Goal: Information Seeking & Learning: Check status

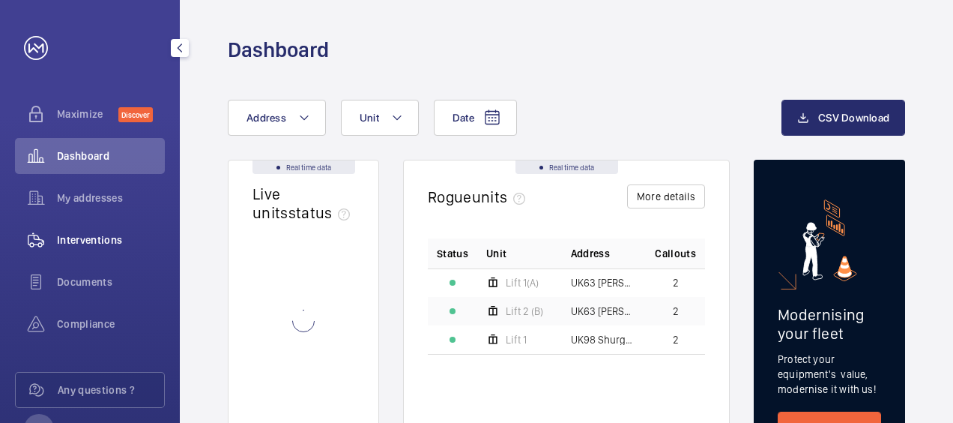
click at [103, 246] on span "Interventions" at bounding box center [111, 239] width 108 height 15
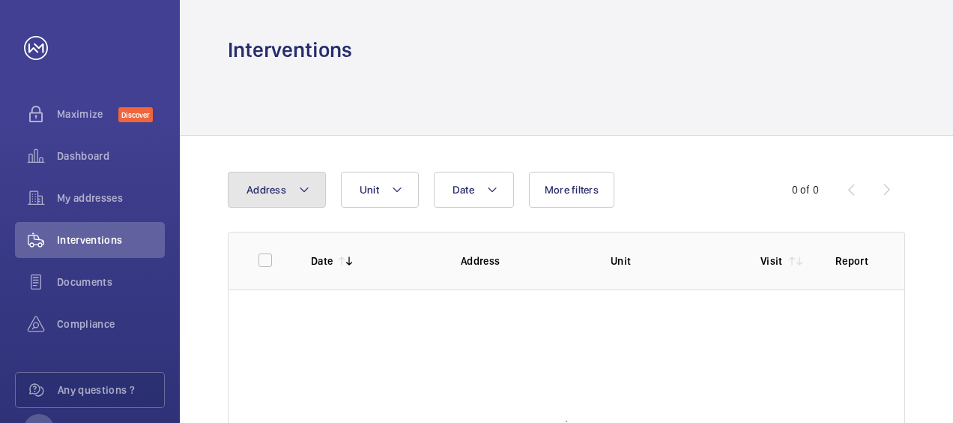
click at [279, 200] on button "Address" at bounding box center [277, 190] width 98 height 36
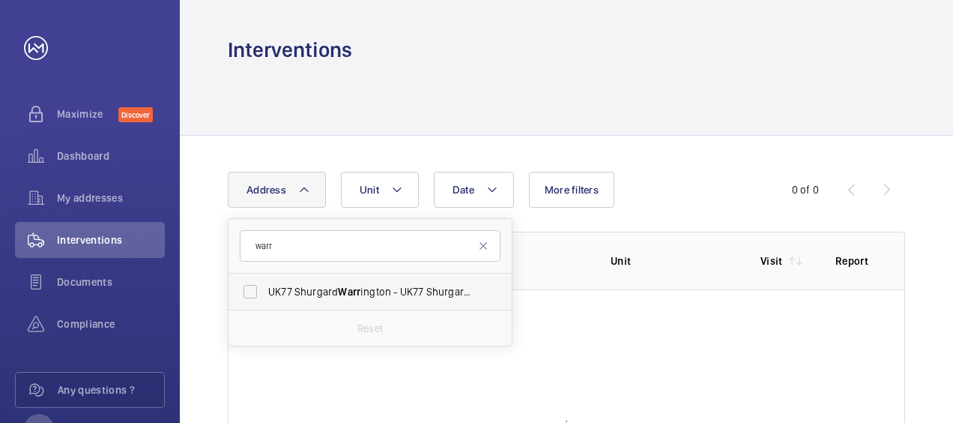
type input "warr"
click at [366, 289] on span "UK77 Shurgard Warr ington - UK77 Shurgard Warr ington, WARR INGTON WA2 7FX" at bounding box center [371, 291] width 206 height 15
click at [265, 289] on input "UK77 Shurgard Warr ington - UK77 Shurgard Warr ington, WARR INGTON WA2 7FX" at bounding box center [250, 291] width 30 height 30
checkbox input "true"
click at [711, 187] on div "Date Address [STREET_ADDRESS] Reset Unit More filters" at bounding box center [476, 190] width 497 height 36
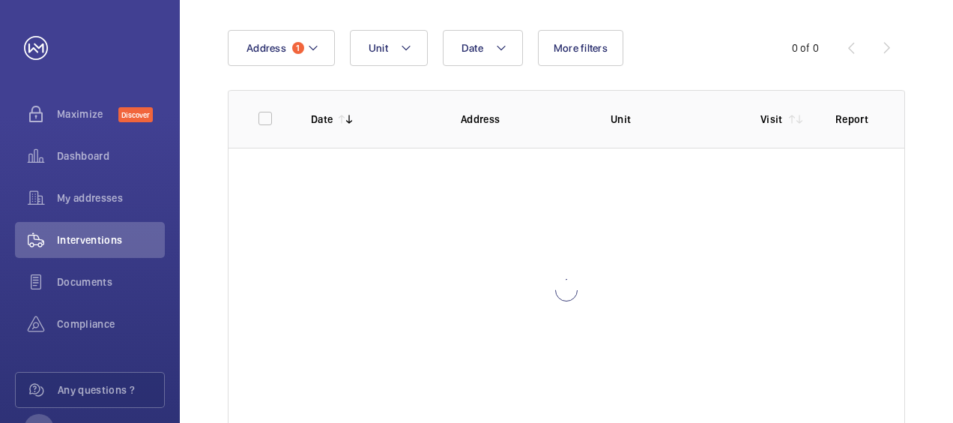
scroll to position [142, 0]
click at [39, 52] on link at bounding box center [36, 48] width 24 height 24
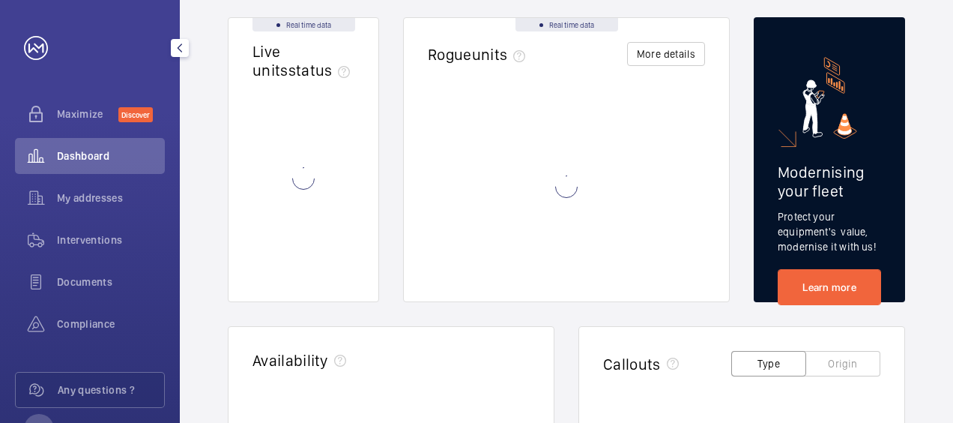
scroll to position [58, 0]
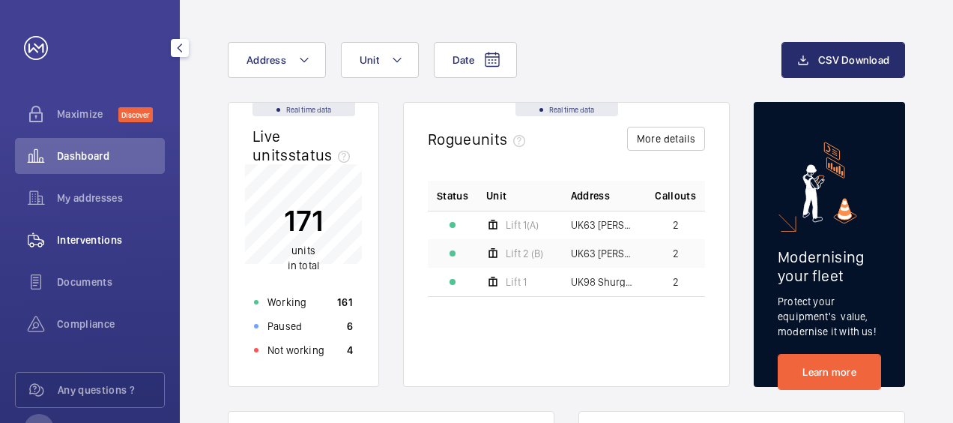
click at [89, 247] on div "Interventions" at bounding box center [90, 240] width 150 height 36
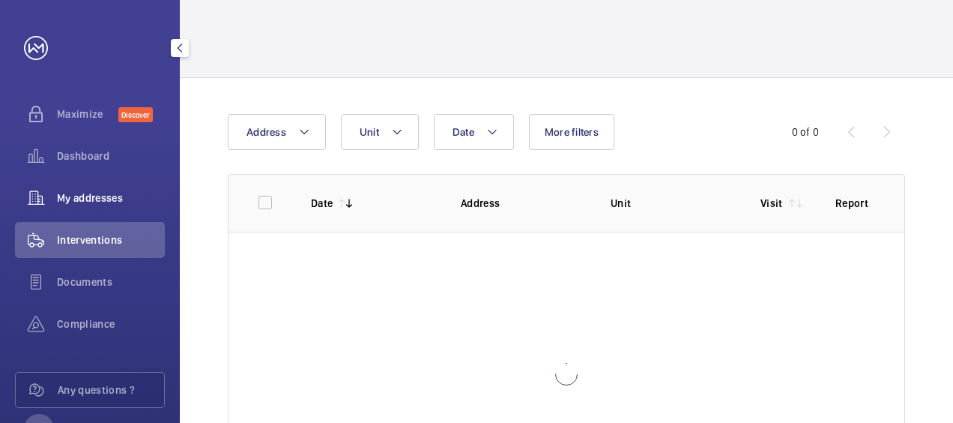
click at [103, 190] on span "My addresses" at bounding box center [111, 197] width 108 height 15
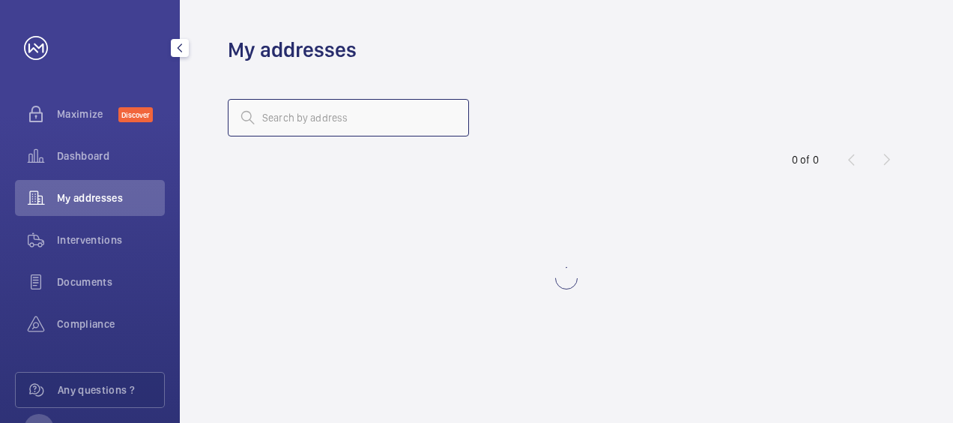
click at [277, 124] on input "text" at bounding box center [348, 117] width 241 height 37
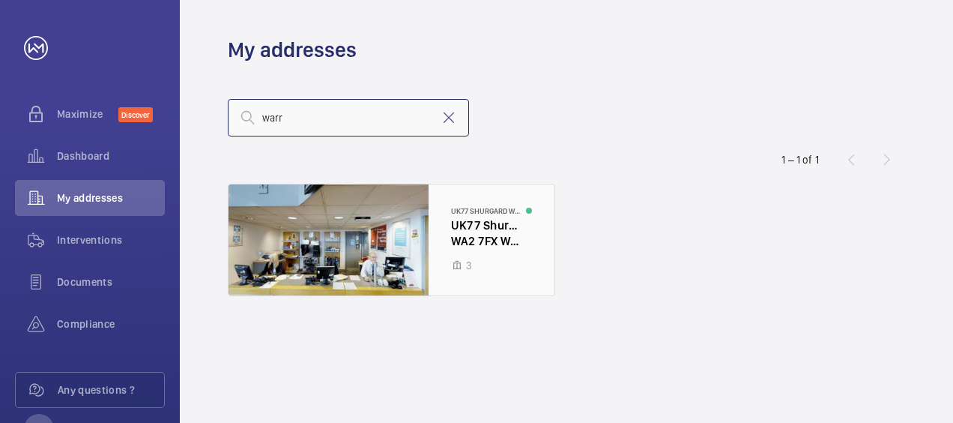
type input "warr"
click at [483, 240] on div at bounding box center [392, 239] width 326 height 111
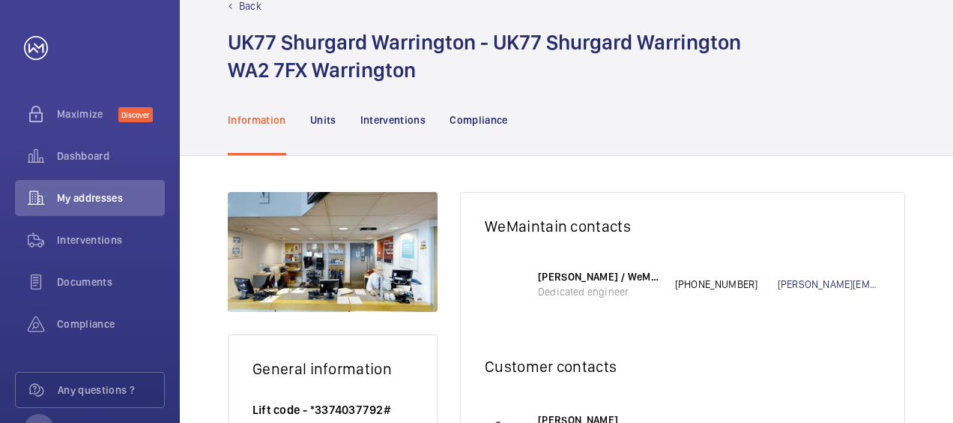
scroll to position [36, 0]
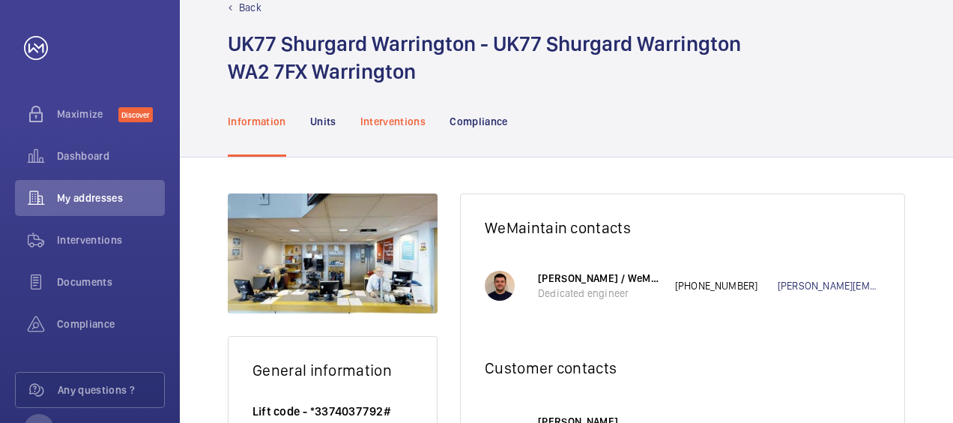
click at [391, 111] on div "Interventions" at bounding box center [393, 120] width 66 height 71
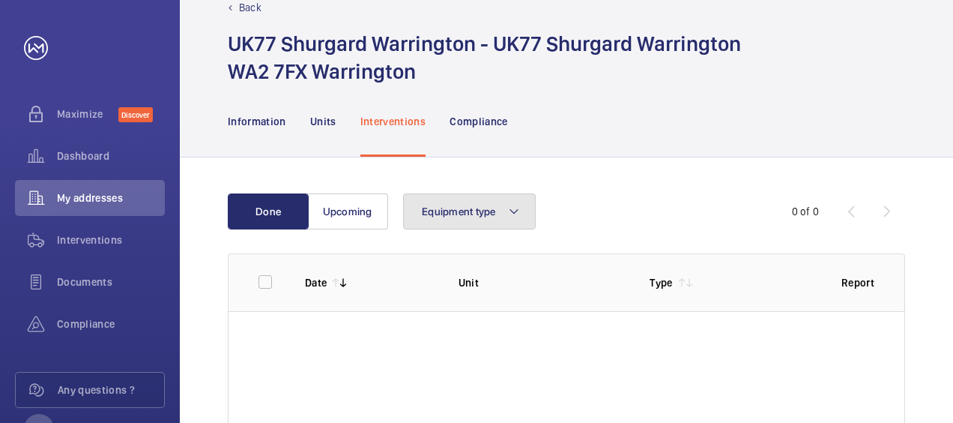
click at [473, 214] on span "Equipment type" at bounding box center [459, 211] width 74 height 12
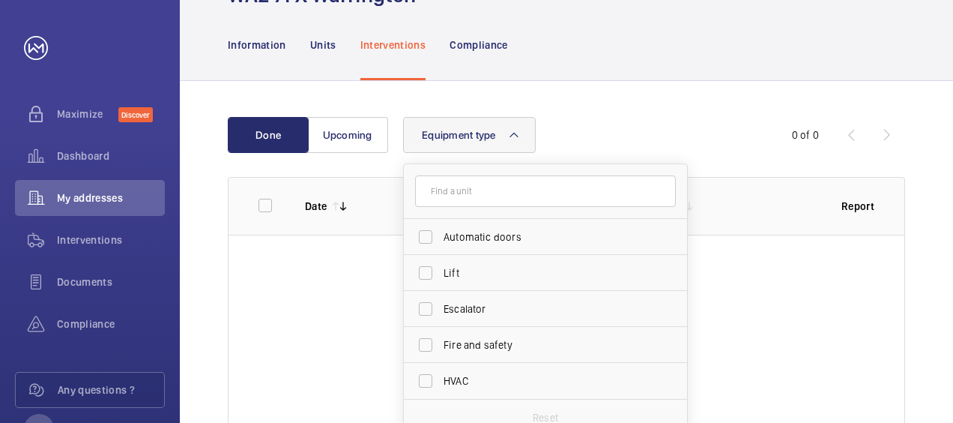
scroll to position [114, 0]
click at [635, 105] on div "Done Upcoming Equipment type Automatic doors Lift Escalator Fire and safety HVA…" at bounding box center [566, 316] width 773 height 474
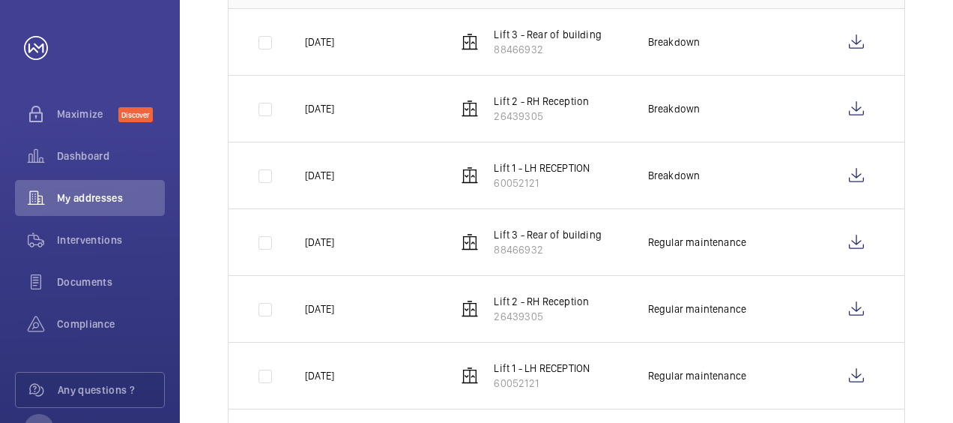
scroll to position [325, 0]
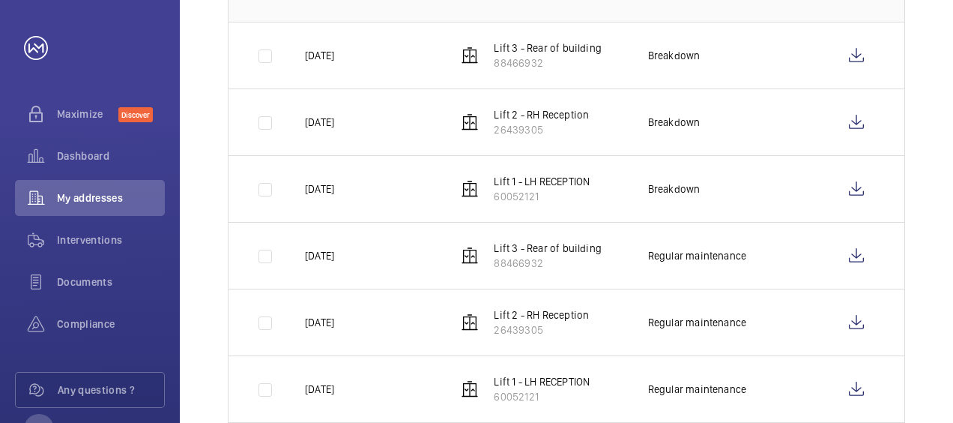
click at [256, 57] on td at bounding box center [255, 55] width 52 height 67
click at [269, 121] on td at bounding box center [255, 121] width 52 height 67
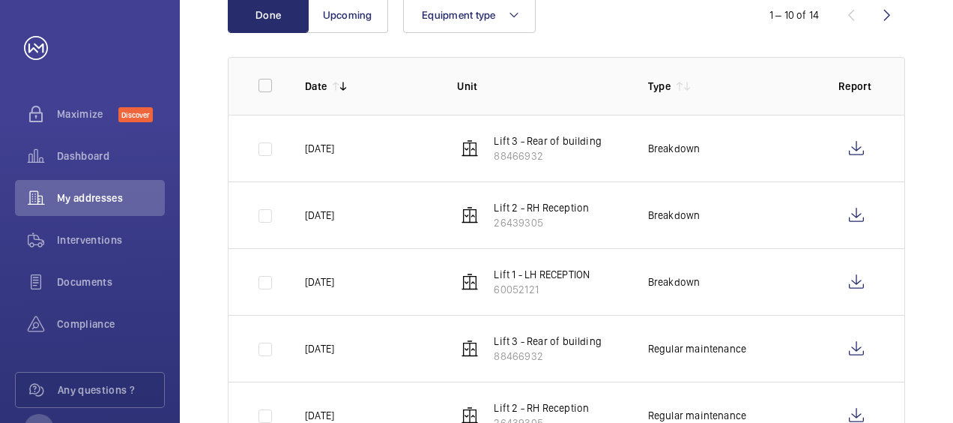
scroll to position [231, 0]
click at [268, 88] on input "checkbox" at bounding box center [265, 87] width 30 height 30
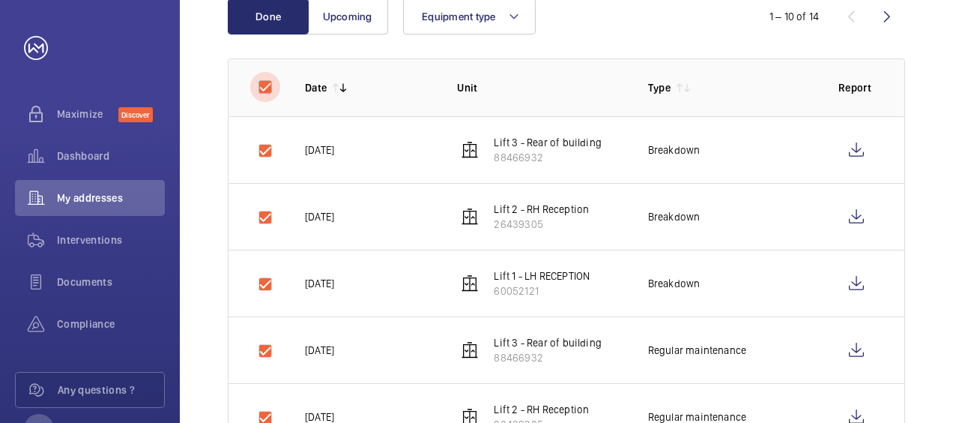
checkbox input "true"
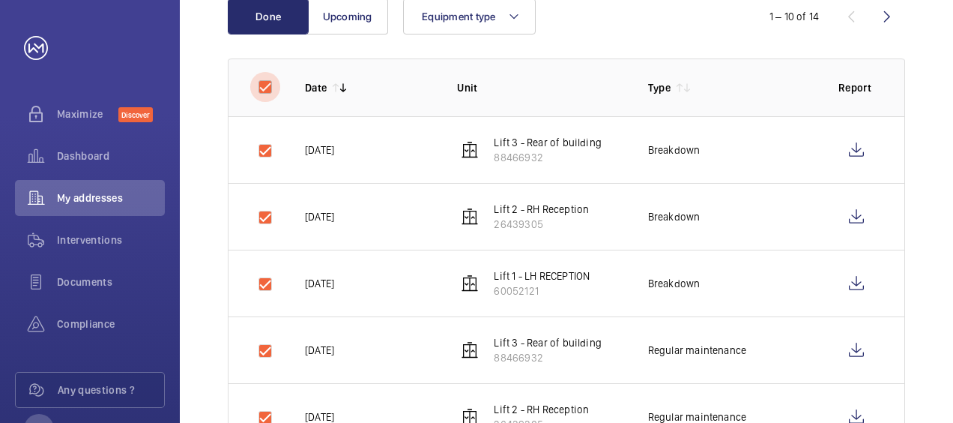
checkbox input "true"
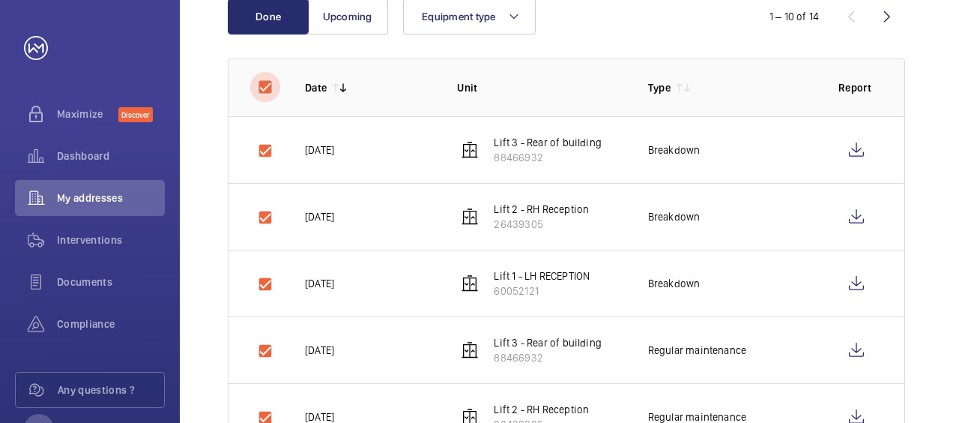
checkbox input "true"
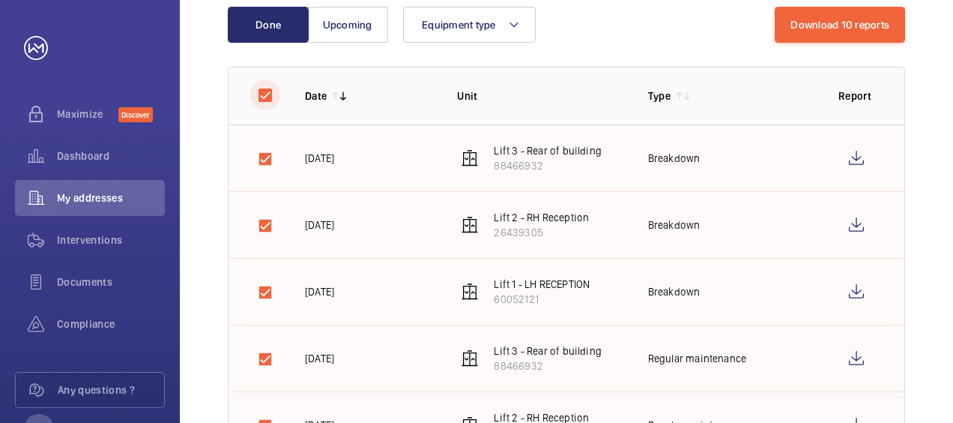
scroll to position [222, 0]
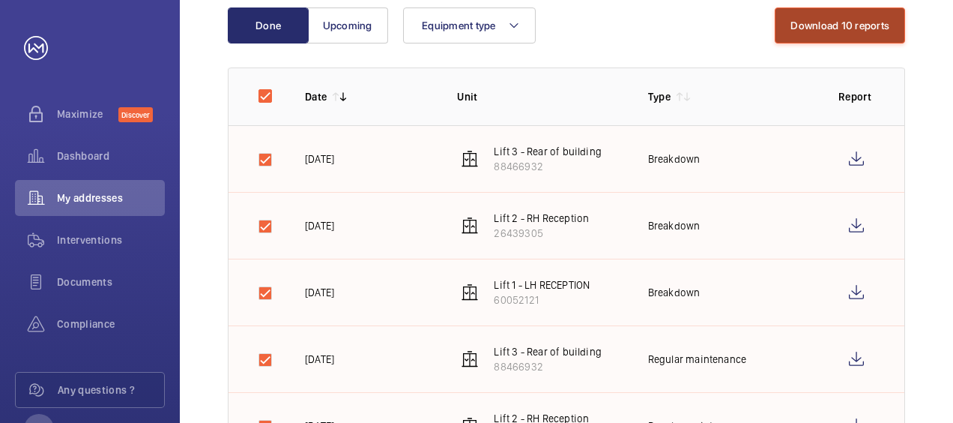
click at [847, 28] on button "Download 10 reports" at bounding box center [840, 25] width 130 height 36
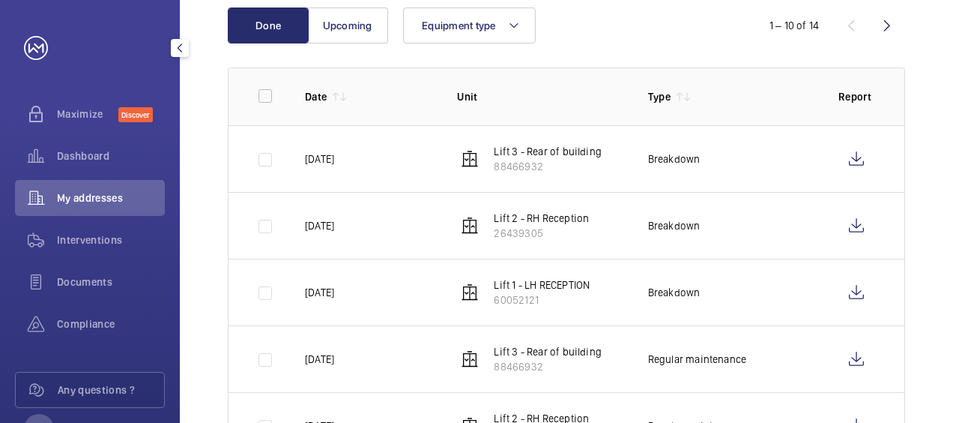
click at [34, 57] on link at bounding box center [36, 48] width 24 height 24
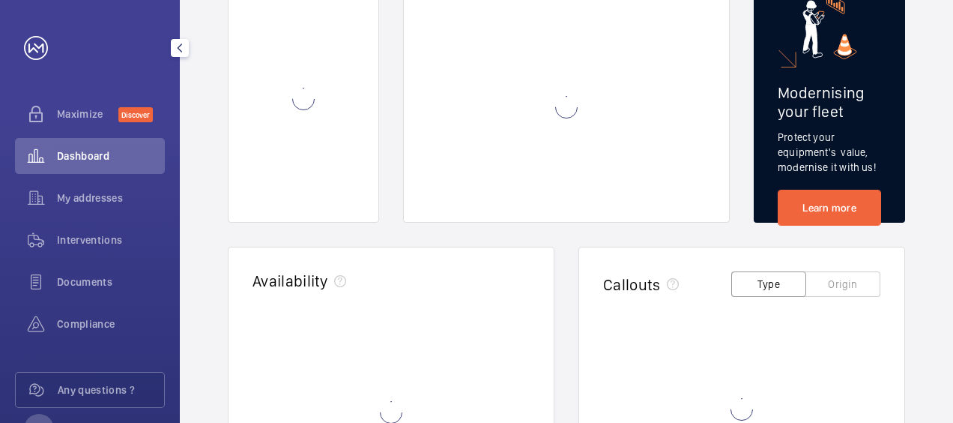
scroll to position [58, 0]
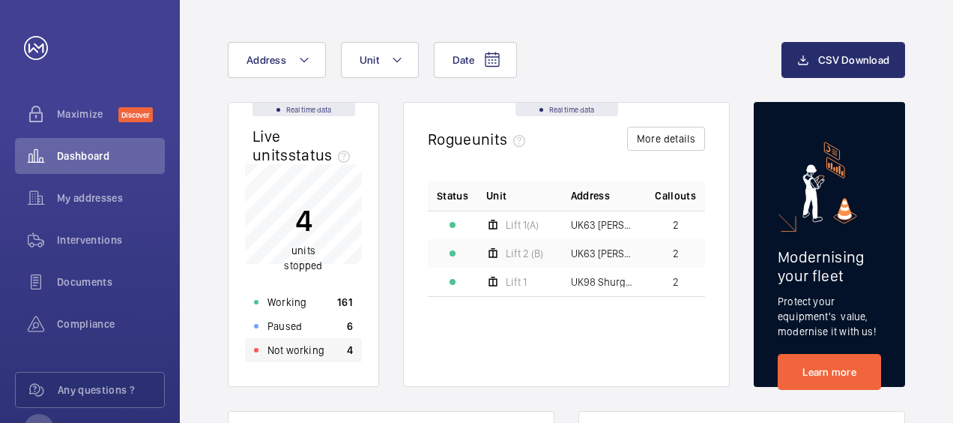
click at [304, 350] on p "Not working" at bounding box center [295, 349] width 57 height 15
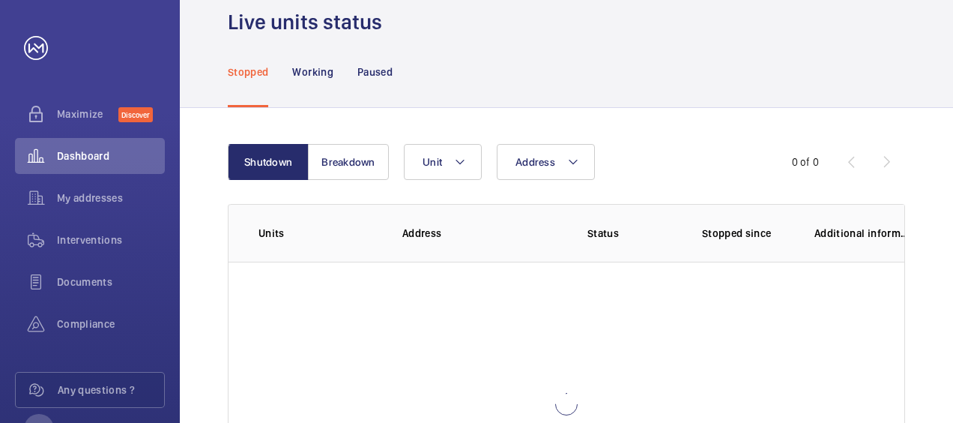
scroll to position [88, 0]
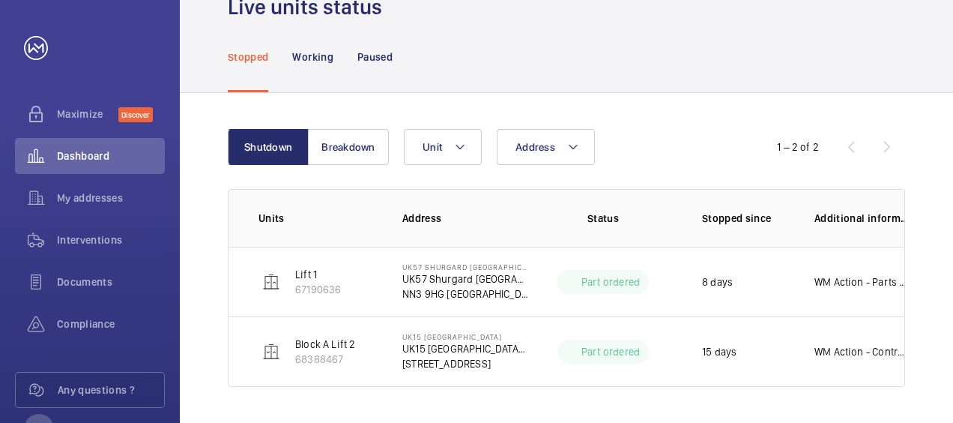
scroll to position [72, 0]
click at [358, 140] on button "Breakdown" at bounding box center [348, 148] width 81 height 36
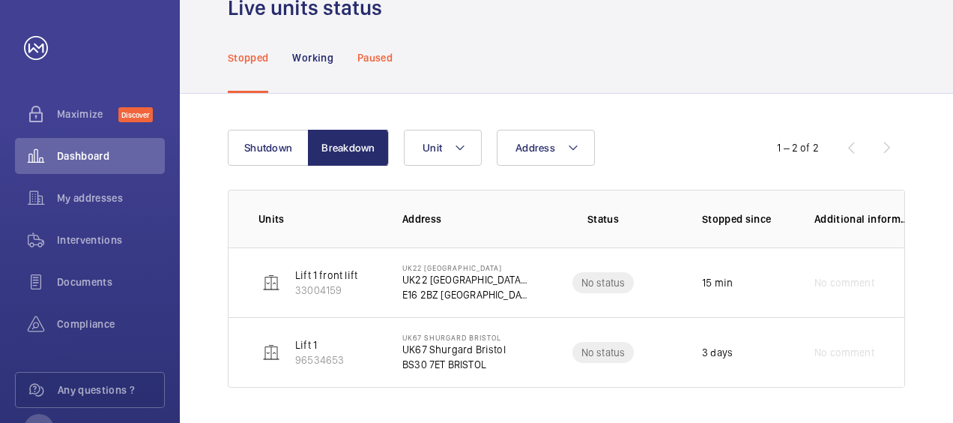
click at [381, 52] on p "Paused" at bounding box center [374, 57] width 35 height 15
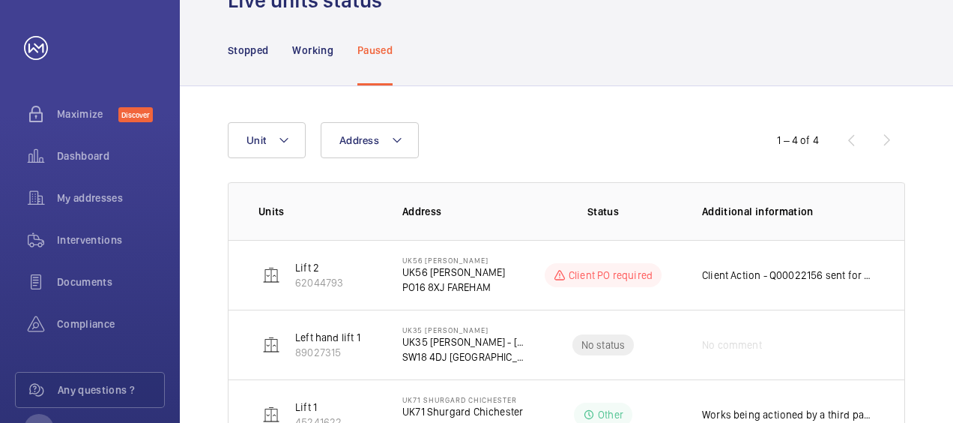
scroll to position [79, 0]
click at [243, 54] on p "Stopped" at bounding box center [248, 50] width 40 height 15
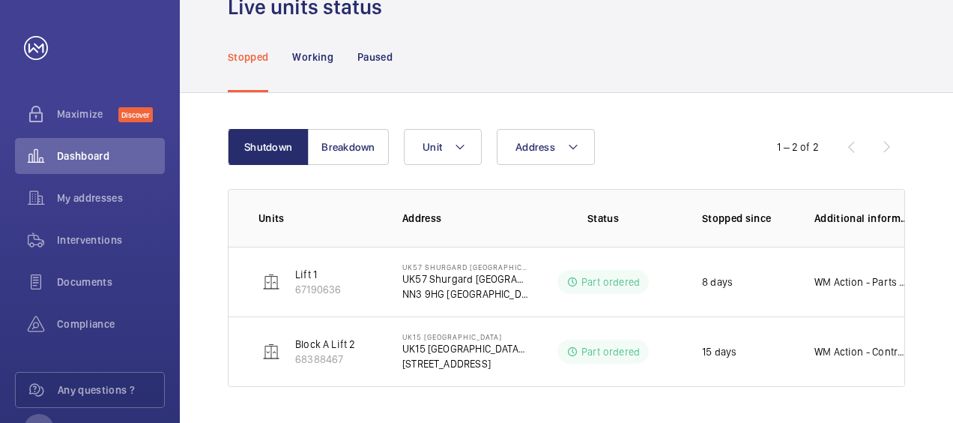
scroll to position [72, 0]
click at [375, 56] on p "Paused" at bounding box center [374, 57] width 35 height 15
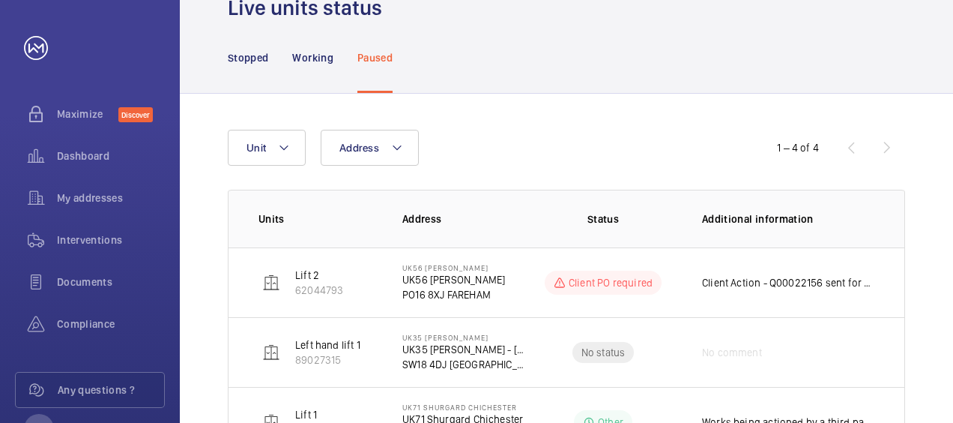
scroll to position [79, 0]
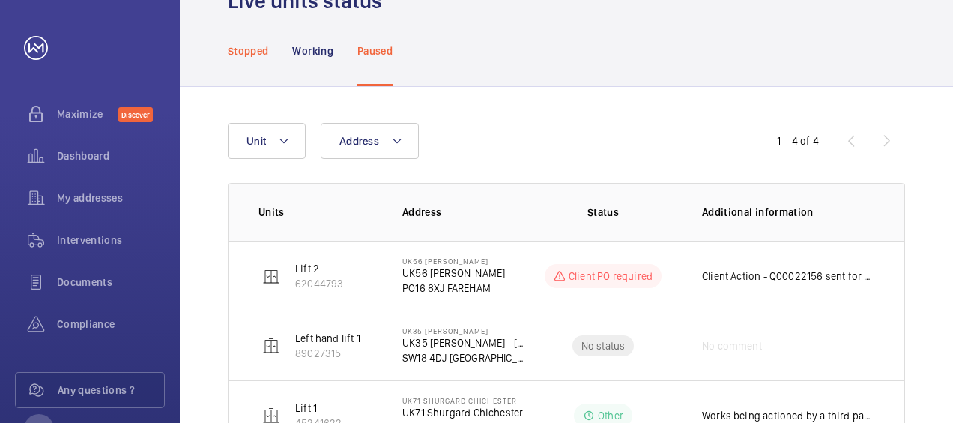
click at [266, 43] on p "Stopped" at bounding box center [248, 50] width 40 height 15
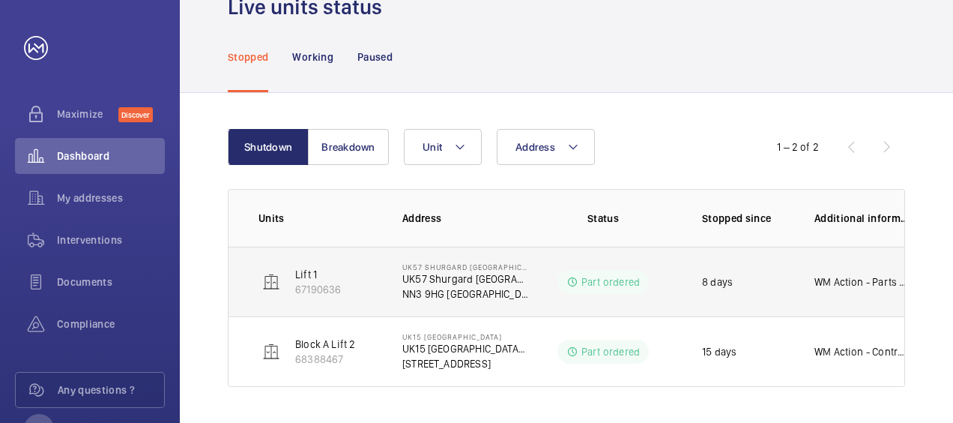
scroll to position [72, 0]
click at [848, 279] on p "WM Action - Parts Ordered ETA TBC. Repair team will need to attend to complete …" at bounding box center [862, 282] width 96 height 15
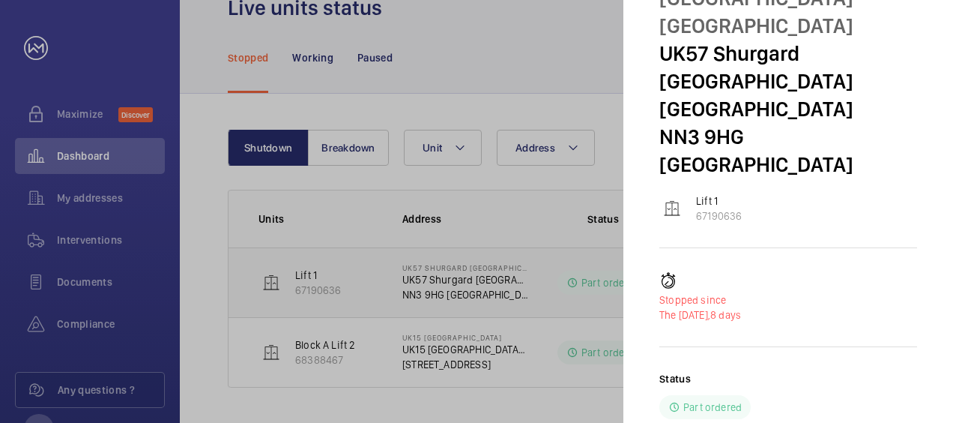
scroll to position [167, 0]
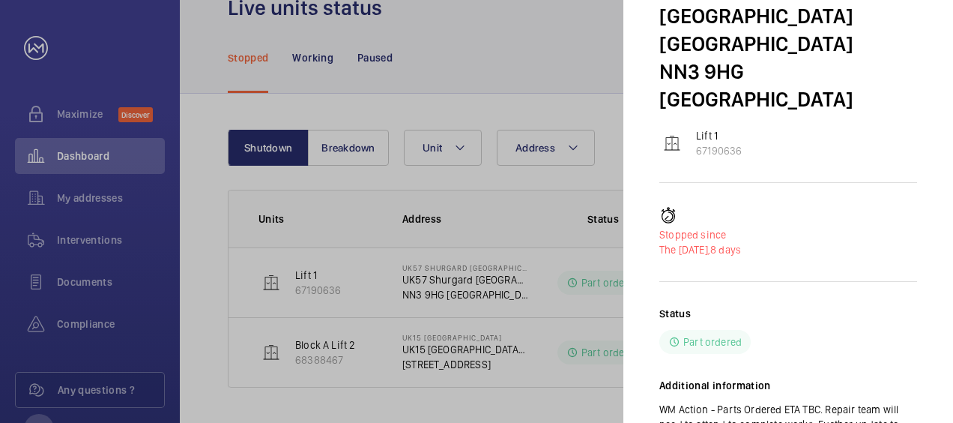
click at [512, 73] on div at bounding box center [476, 211] width 953 height 423
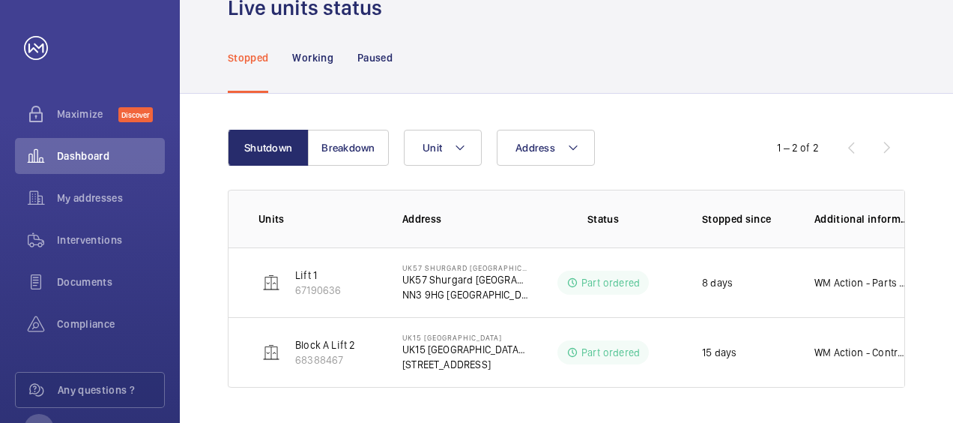
scroll to position [0, 0]
